Goal: Transaction & Acquisition: Purchase product/service

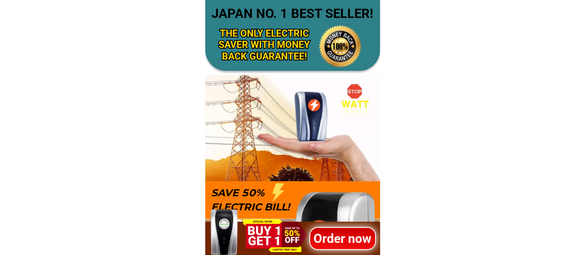
click at [328, 236] on h1 "Order now" at bounding box center [341, 237] width 67 height 19
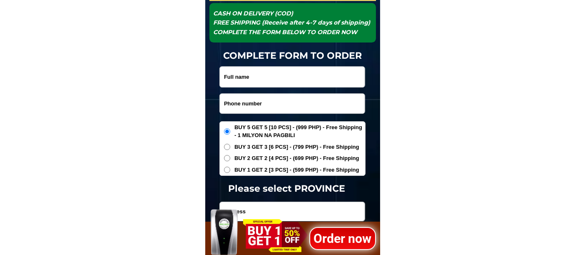
scroll to position [2791, 0]
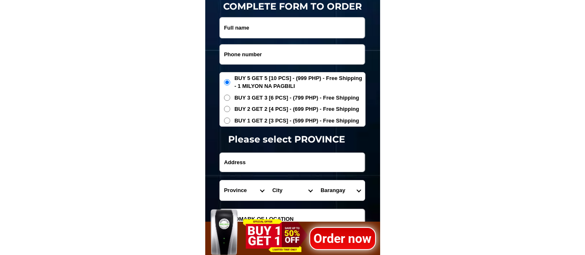
click at [255, 58] on input "Input phone_number" at bounding box center [292, 55] width 145 height 20
paste input "09605063996"
type input "09605063996"
click at [264, 24] on input "Input full_name" at bounding box center [292, 27] width 145 height 20
paste input "dionfe español"
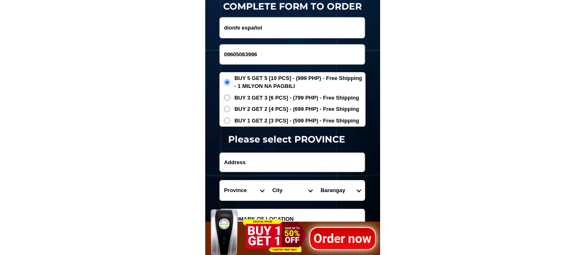
type input "dionfe español"
click at [247, 122] on span "BUY 1 GET 2 [3 PCS] - (599 PHP) - Free Shipping" at bounding box center [296, 121] width 125 height 8
click at [230, 122] on input "BUY 1 GET 2 [3 PCS] - (599 PHP) - Free Shipping" at bounding box center [227, 120] width 6 height 6
radio input "true"
click at [264, 166] on input "Input address" at bounding box center [292, 162] width 145 height 19
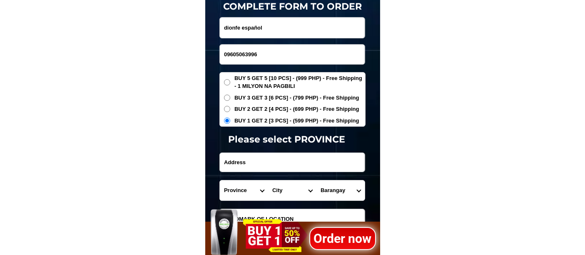
paste input "sr,poblacion,badian,cebu Infront payag restaurant"
type input "sr,poblacion,badian,cebu Infront payag restaurant"
click at [227, 191] on select "Province Abra Agusan-del-norte Agusan-del-sur Aklan Albay Antique Apayao Aurora…" at bounding box center [244, 190] width 48 height 20
select select "63_8"
click at [220, 180] on select "Province Abra Agusan-del-norte Agusan-del-sur Aklan Albay Antique Apayao Aurora…" at bounding box center [244, 190] width 48 height 20
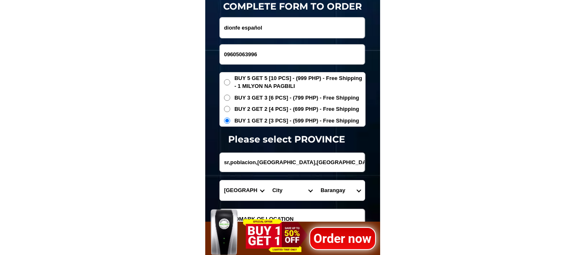
click at [288, 190] on select "City Alcoy Aloguinsan Argao Asturias Badian Balamban Bantayan Barili Bogo-city …" at bounding box center [292, 190] width 48 height 20
select select "63_82275"
click at [290, 190] on select "City Alcoy Aloguinsan Argao Asturias Badian Balamban Bantayan Barili Bogo-city …" at bounding box center [292, 190] width 48 height 20
click at [268, 180] on select "City Alcoy Aloguinsan Argao Asturias Badian Balamban Bantayan Barili Bogo-city …" at bounding box center [292, 190] width 48 height 20
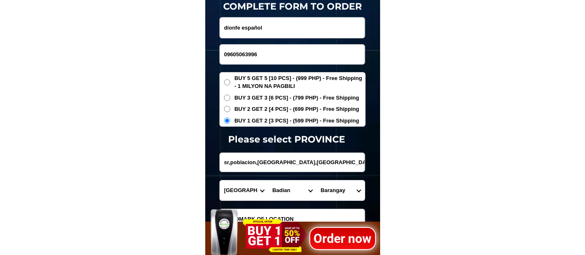
click at [339, 191] on select "Barangay Alawijao Balhaan Banhigan Basak Basiao Bato Bugas Calangcang Candiis D…" at bounding box center [340, 190] width 48 height 20
select select "63_822758908"
click at [316, 180] on select "Barangay Alawijao Balhaan Banhigan Basak Basiao Bato Bugas Calangcang Candiis D…" at bounding box center [340, 190] width 48 height 20
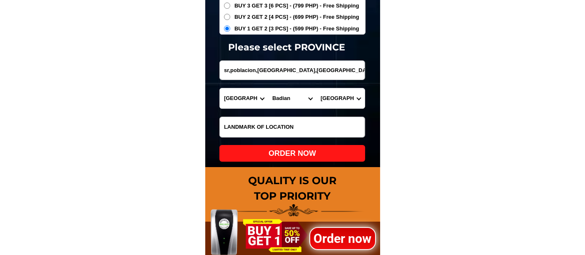
scroll to position [2884, 0]
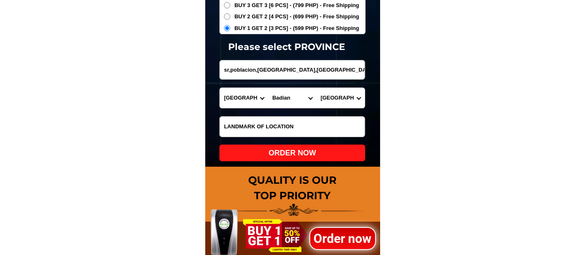
click at [305, 153] on div "ORDER NOW" at bounding box center [292, 152] width 146 height 11
type input "sr,poblacion,badian,cebu Infront payag restaurant"
radio input "true"
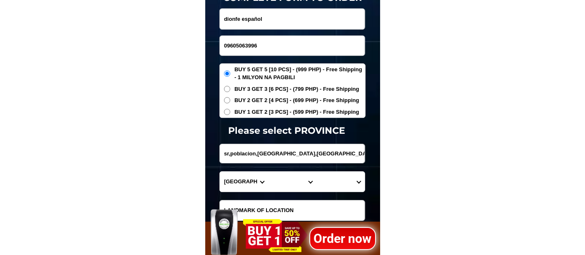
scroll to position [2745, 0]
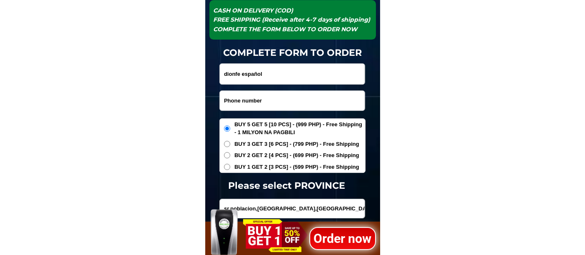
click at [259, 99] on input "Input phone_number" at bounding box center [292, 101] width 145 height 20
paste input "09303354217"
type input "09303354217"
click at [269, 69] on input "dionfe español" at bounding box center [292, 74] width 145 height 20
paste input "Consuelo Cabrera"
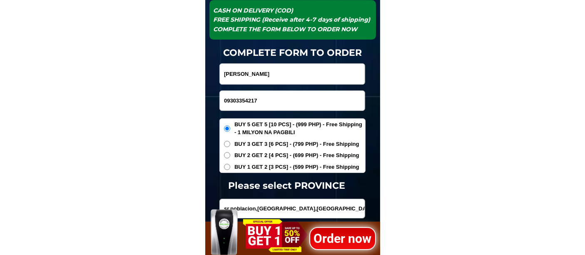
type input "Consuelo Cabrera"
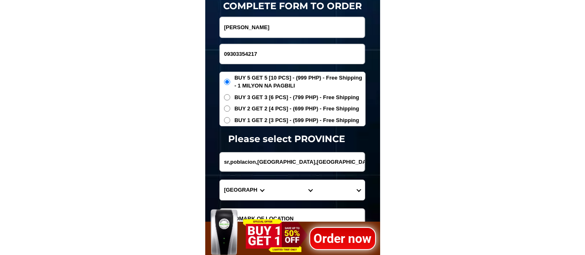
scroll to position [2837, 0]
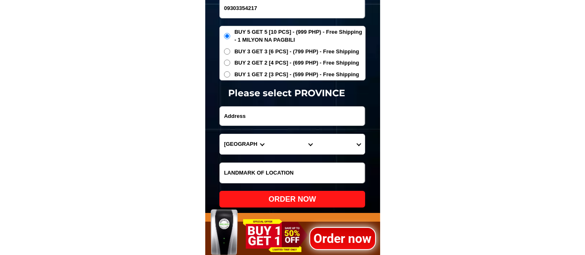
click at [242, 113] on input "Input address" at bounding box center [292, 116] width 145 height 19
paste input "Ellen view subd naval road brgy San Miguel Puerto Princesa city palawan"
type input "Ellen view subd naval road brgy San Miguel Puerto Princesa city palawan"
click at [260, 61] on span "BUY 2 GET 2 [4 PCS] - (699 PHP) - Free Shipping" at bounding box center [296, 63] width 125 height 8
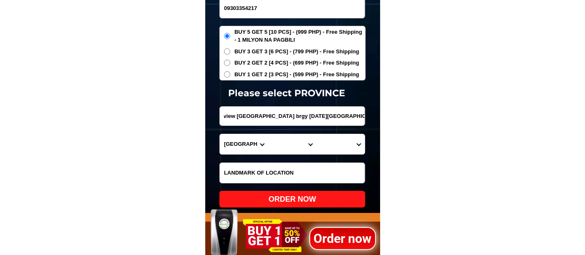
click at [230, 61] on input "BUY 2 GET 2 [4 PCS] - (699 PHP) - Free Shipping" at bounding box center [227, 63] width 6 height 6
radio input "true"
drag, startPoint x: 295, startPoint y: 117, endPoint x: 410, endPoint y: 117, distance: 114.9
click at [241, 144] on select "Province Abra Agusan-del-norte Agusan-del-sur Aklan Albay Antique Apayao Aurora…" at bounding box center [244, 144] width 48 height 20
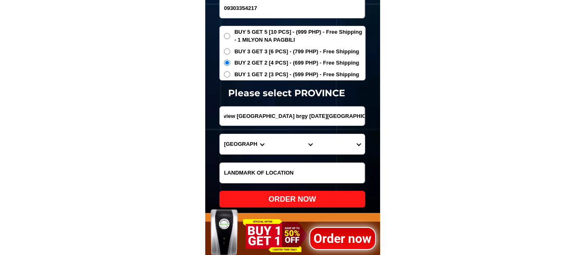
scroll to position [0, 0]
select select "63_811"
click at [220, 134] on select "Province Abra Agusan-del-norte Agusan-del-sur Aklan Albay Antique Apayao Aurora…" at bounding box center [244, 144] width 48 height 20
click at [277, 141] on select "City Aborlan Agutaya Araceli Balabac Bataraza Brookes-point Busuanga Cagayancil…" at bounding box center [292, 144] width 48 height 20
select select "63_8115896"
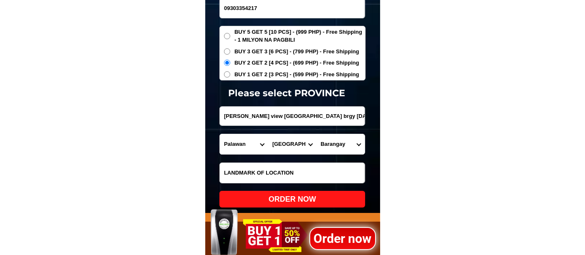
click at [268, 134] on select "City Aborlan Agutaya Araceli Balabac Bataraza Brookes-point Busuanga Cagayancil…" at bounding box center [292, 144] width 48 height 20
click at [325, 142] on select "Barangay Babuyan Bacungan Bagong bayan Bagong pag-asa Bagong pag-asa (pob.) Bag…" at bounding box center [340, 144] width 48 height 20
click at [316, 134] on select "Barangay Babuyan Bacungan Bagong bayan Bagong pag-asa Bagong pag-asa (pob.) Bag…" at bounding box center [340, 144] width 48 height 20
click at [339, 143] on select "Barangay Babuyan Bacungan Bagong bayan Bagong pag-asa Bagong pag-asa (pob.) Bag…" at bounding box center [340, 144] width 48 height 20
select select "63_81158969284"
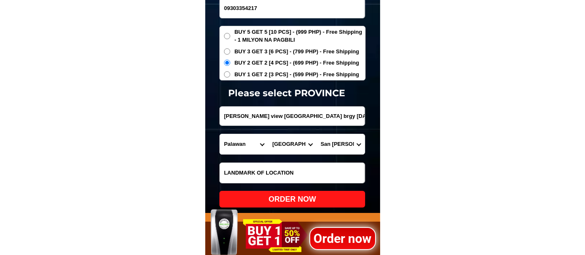
click at [316, 134] on select "Barangay Babuyan Bacungan Bagong bayan Bagong pag-asa Bagong pag-asa (pob.) Bag…" at bounding box center [340, 144] width 48 height 20
click at [293, 197] on div "ORDER NOW" at bounding box center [292, 199] width 146 height 11
radio input "true"
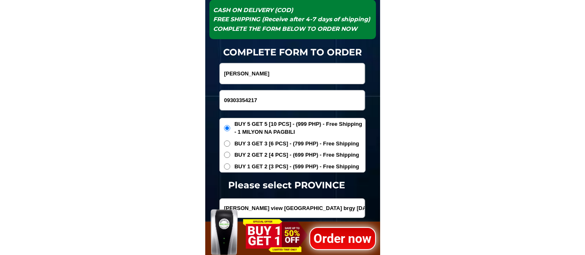
scroll to position [2745, 0]
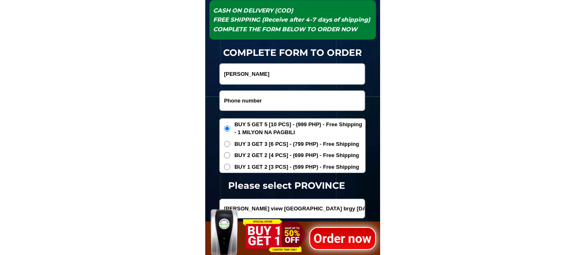
click at [256, 100] on input "Input phone_number" at bounding box center [292, 101] width 145 height 20
paste input "09919614773"
type input "09919614773"
click at [245, 68] on input "Input full_name" at bounding box center [292, 74] width 145 height 20
paste input "Felix A, Villanueva"
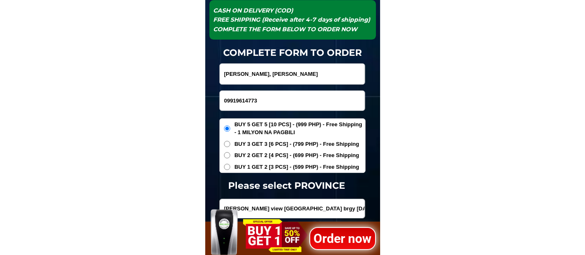
type input "Felix A, Villanueva"
click at [256, 166] on span "BUY 1 GET 2 [3 PCS] - (599 PHP) - Free Shipping" at bounding box center [296, 167] width 125 height 8
click at [230, 166] on input "BUY 1 GET 2 [3 PCS] - (599 PHP) - Free Shipping" at bounding box center [227, 167] width 6 height 6
radio input "true"
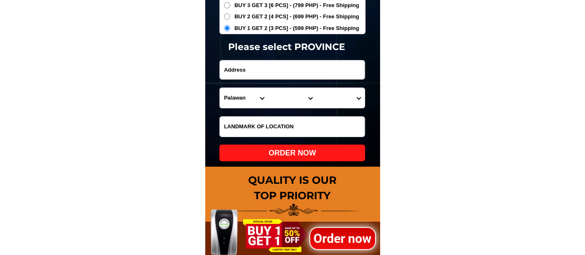
click at [239, 71] on input "Input address" at bounding box center [292, 69] width 145 height 19
paste input "9905 kanlaonst, batong malake los Banos Laguna"
type input "9905 kanlaonst, batong malake los Banos Laguna"
click at [241, 123] on input "Input LANDMARKOFLOCATION" at bounding box center [292, 127] width 145 height 20
paste input "beside tml dorm"
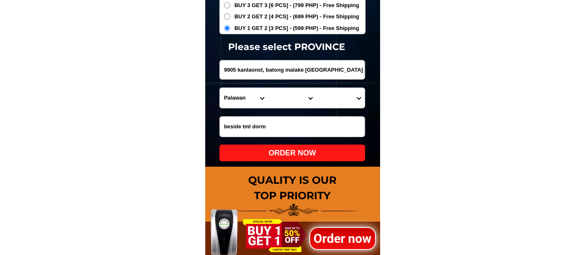
type input "beside tml dorm"
click at [241, 97] on select "Province Abra Agusan-del-norte Agusan-del-sur Aklan Albay Antique Apayao Aurora…" at bounding box center [244, 98] width 48 height 20
select select "63_904"
click at [220, 88] on select "Province Abra Agusan-del-norte Agusan-del-sur Aklan Albay Antique Apayao Aurora…" at bounding box center [244, 98] width 48 height 20
click at [272, 98] on select "City Alaminos Bay Binan-city Cabuyao Calamba-city Calauan Cavinti Famy Laguna-k…" at bounding box center [292, 98] width 48 height 20
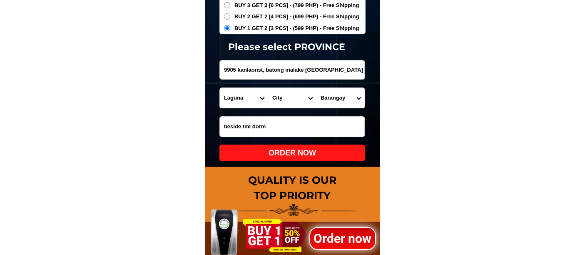
select select "63_9047980"
click at [268, 88] on select "City Alaminos Bay Binan-city Cabuyao Calamba-city Calauan Cavinti Famy Laguna-k…" at bounding box center [292, 98] width 48 height 20
click at [341, 97] on select "Barangay Anos Bagong silang Bambang Batong malake Baybayin (pob.) Bayog Lalakay…" at bounding box center [340, 98] width 48 height 20
select select "63_90479807291"
click at [316, 88] on select "Barangay Anos Bagong silang Bambang Batong malake Baybayin (pob.) Bayog Lalakay…" at bounding box center [340, 98] width 48 height 20
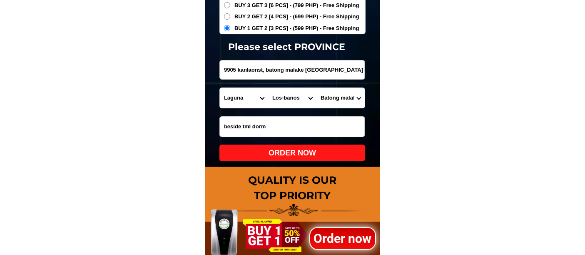
click at [319, 155] on div "ORDER NOW" at bounding box center [292, 152] width 146 height 11
radio input "true"
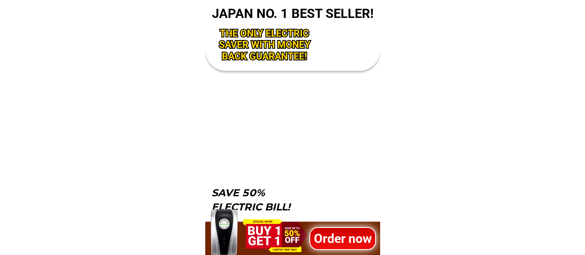
scroll to position [2884, 0]
